Goal: Information Seeking & Learning: Find contact information

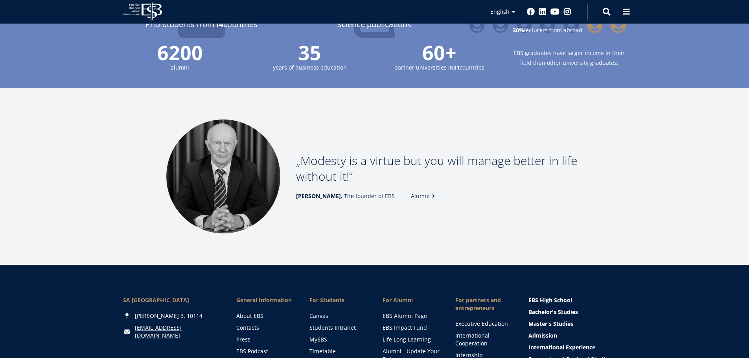
scroll to position [1096, 0]
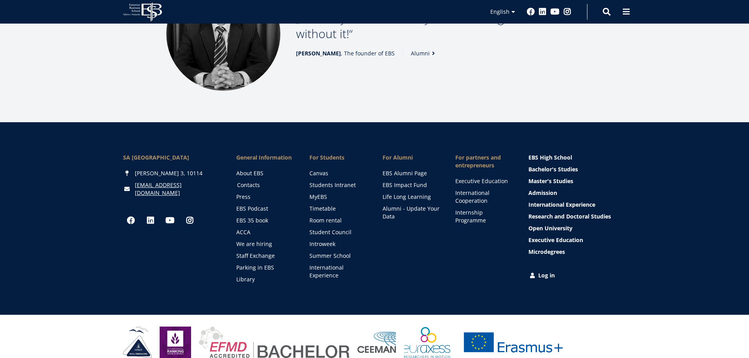
click at [255, 181] on link "Contacts" at bounding box center [265, 185] width 57 height 8
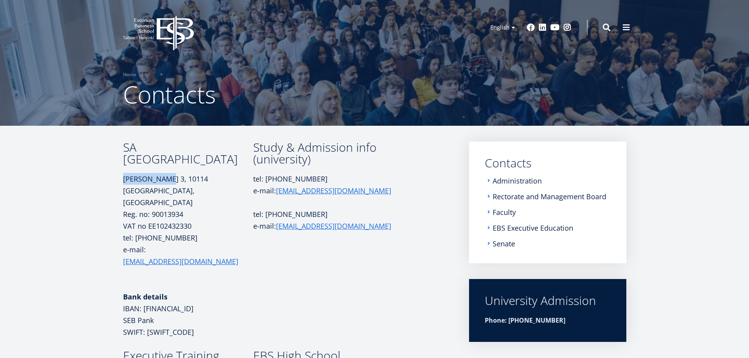
drag, startPoint x: 123, startPoint y: 179, endPoint x: 158, endPoint y: 178, distance: 35.4
click at [158, 178] on p "A. Lauteri 3, 10114 Tallinn, Estonia Reg. no: 90013934" at bounding box center [188, 196] width 130 height 47
copy p "A. Lauteri 3"
